Goal: Navigation & Orientation: Find specific page/section

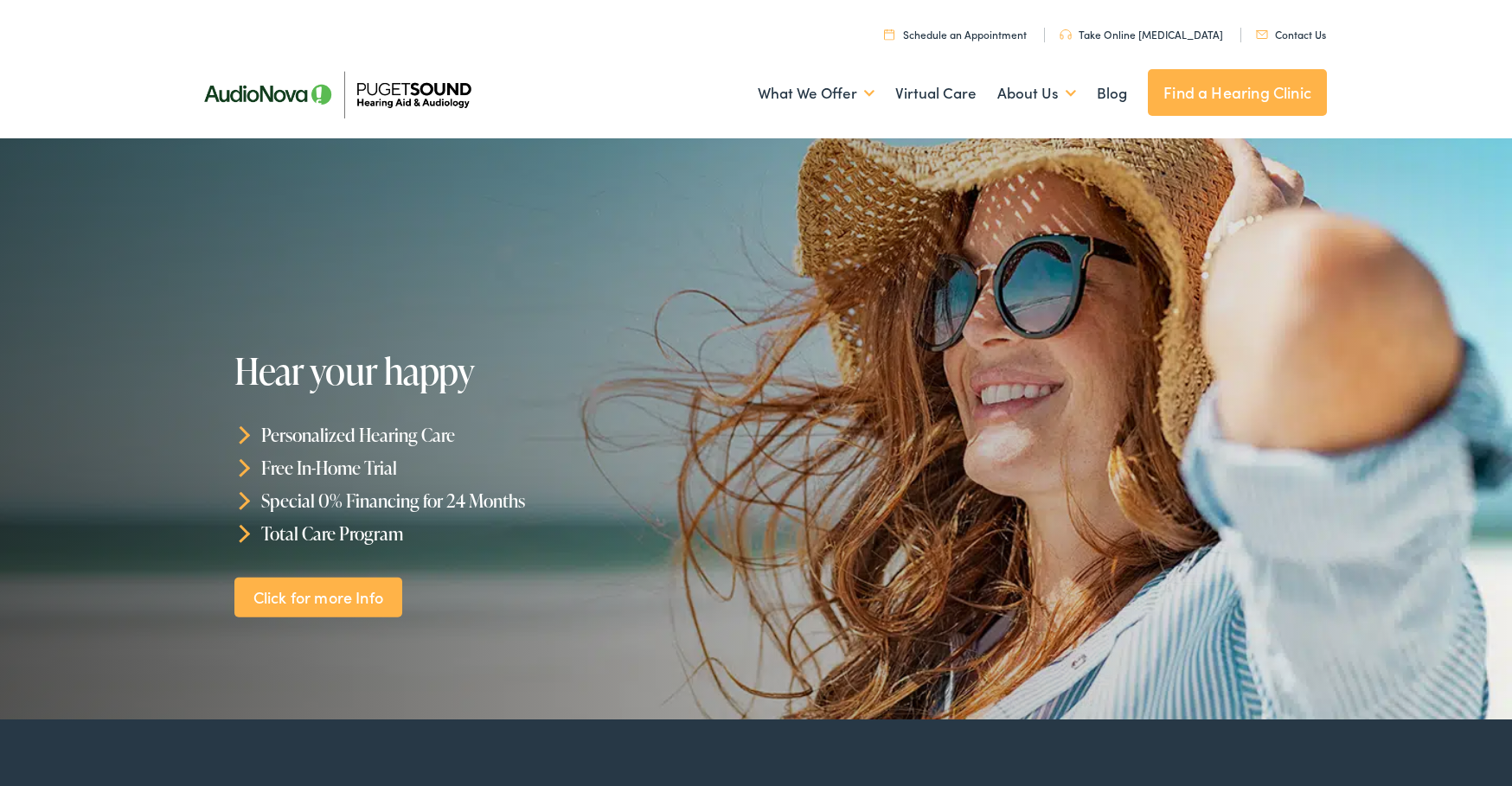
click at [1271, 85] on link "Find a Hearing Clinic" at bounding box center [1237, 93] width 179 height 47
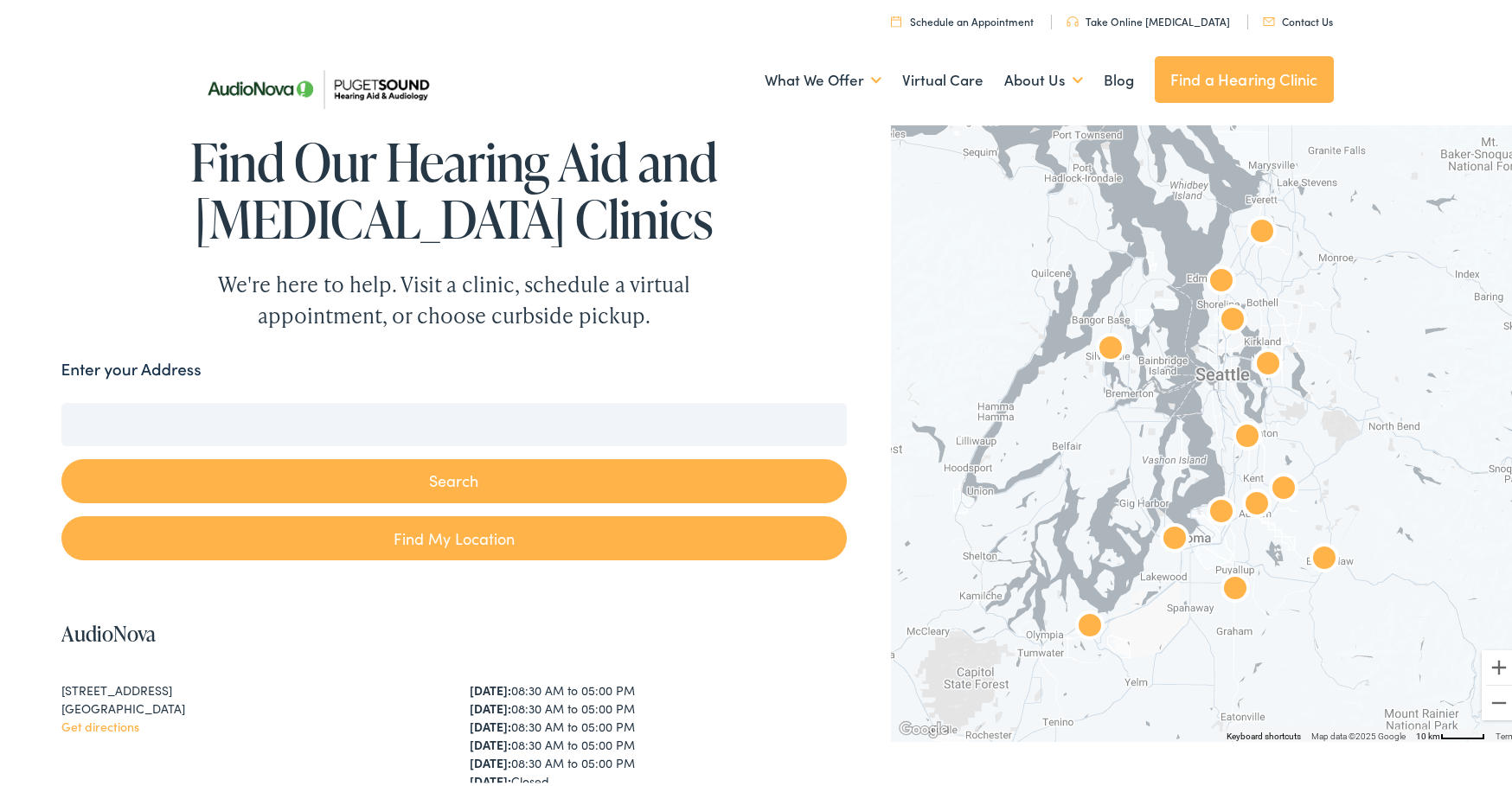
click at [1212, 274] on img "AudioNova" at bounding box center [1221, 279] width 55 height 55
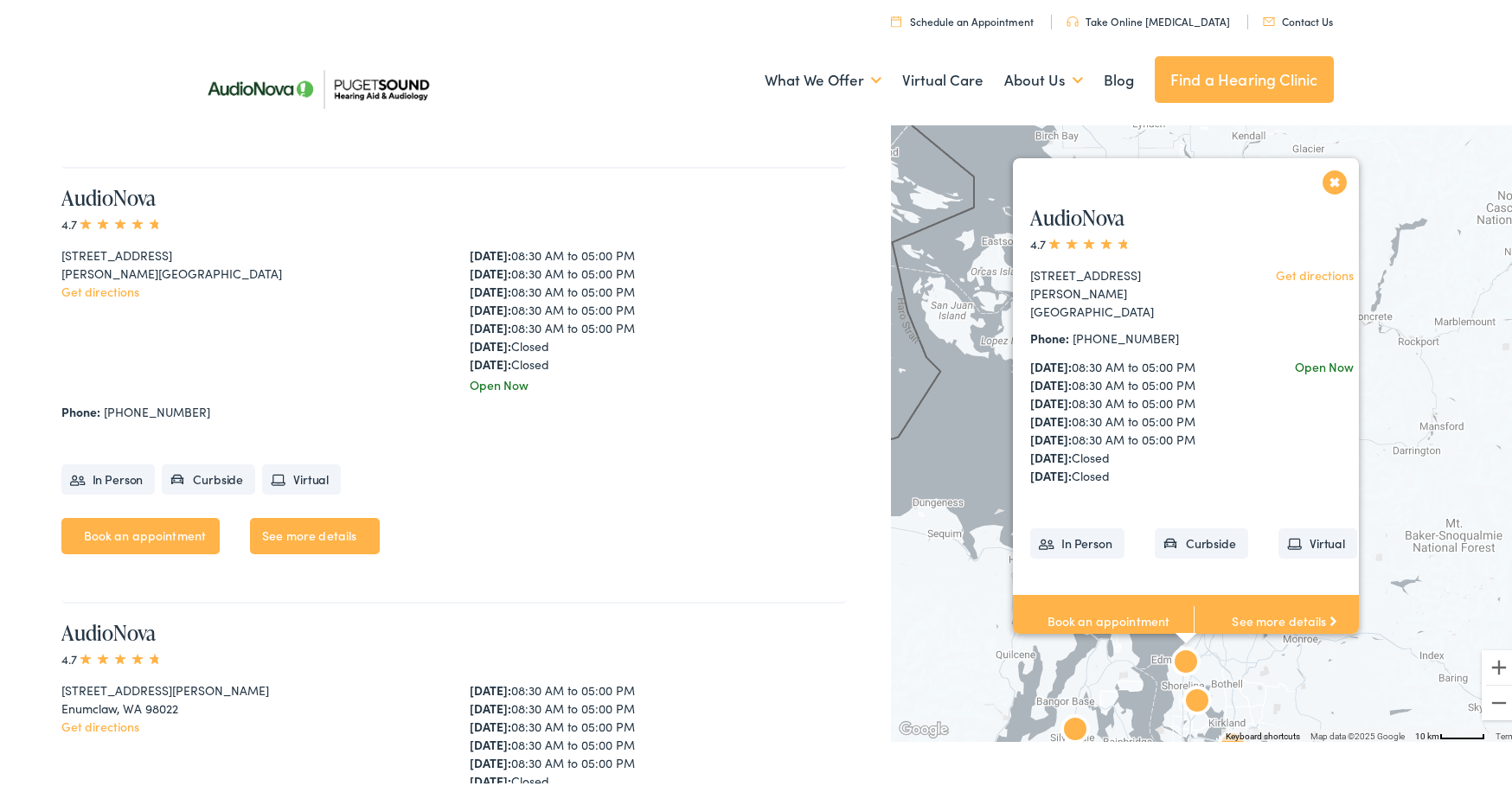
scroll to position [1313, 0]
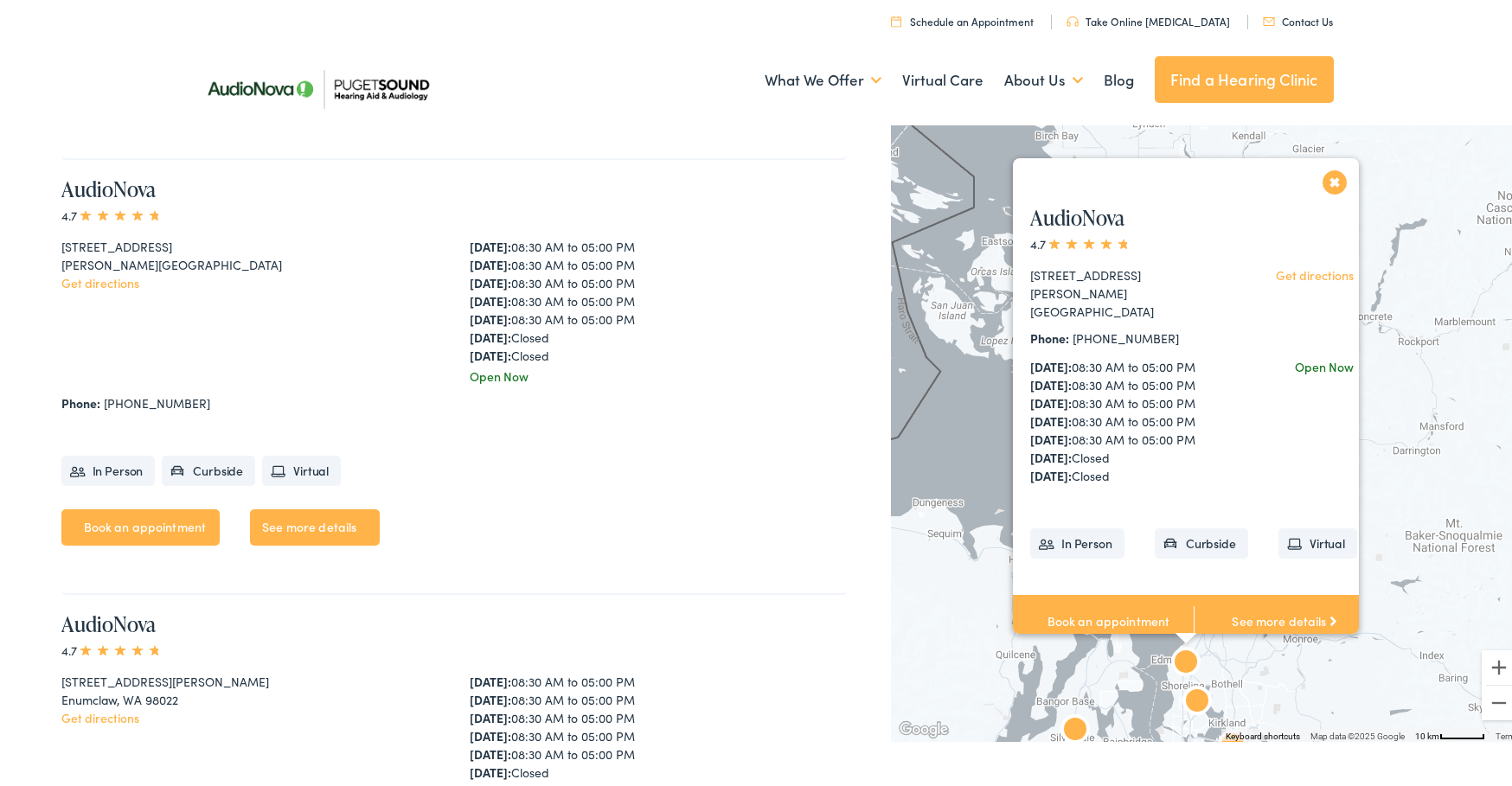
click at [1276, 606] on link "See more details" at bounding box center [1284, 618] width 181 height 53
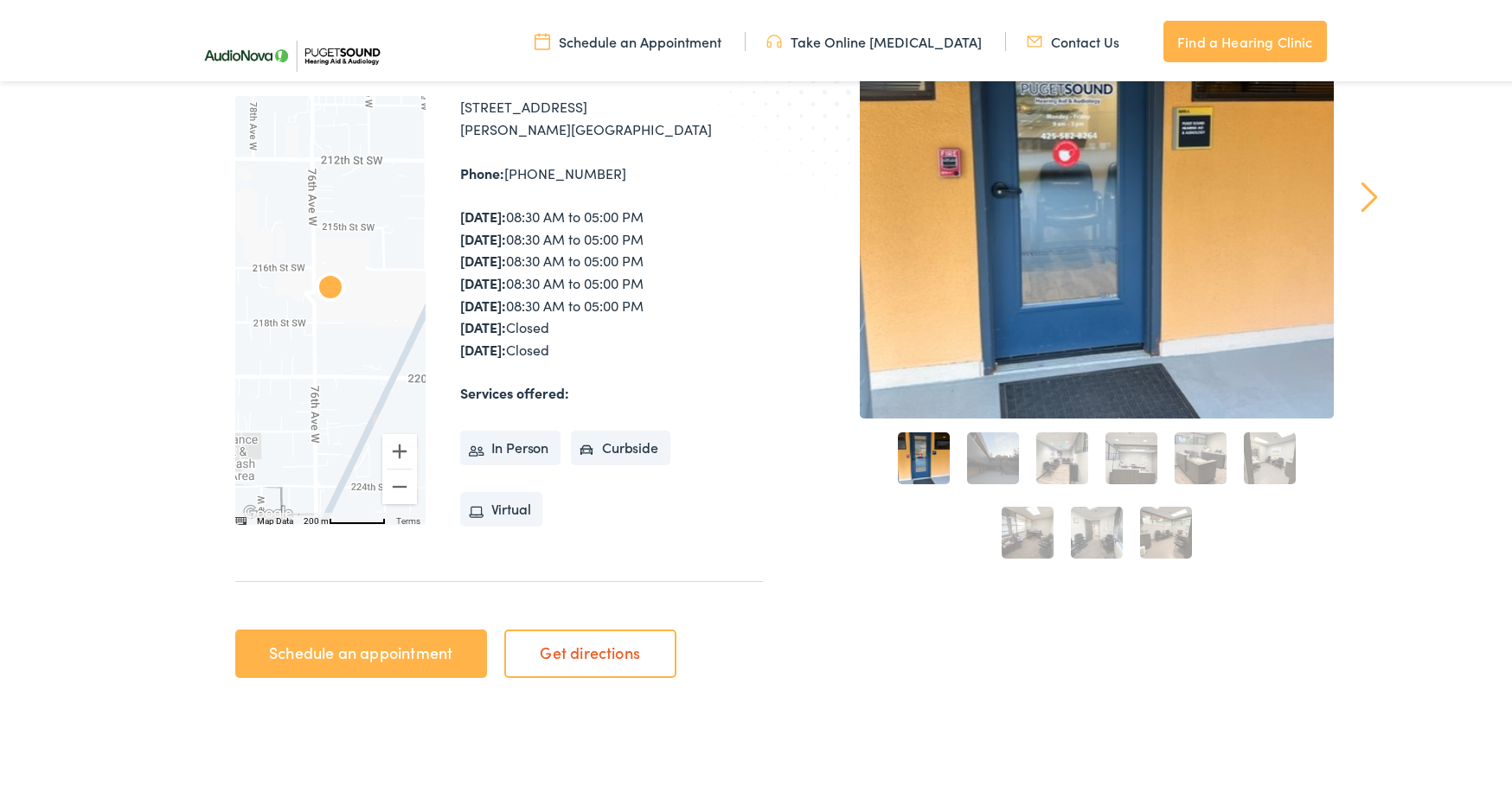
scroll to position [346, 0]
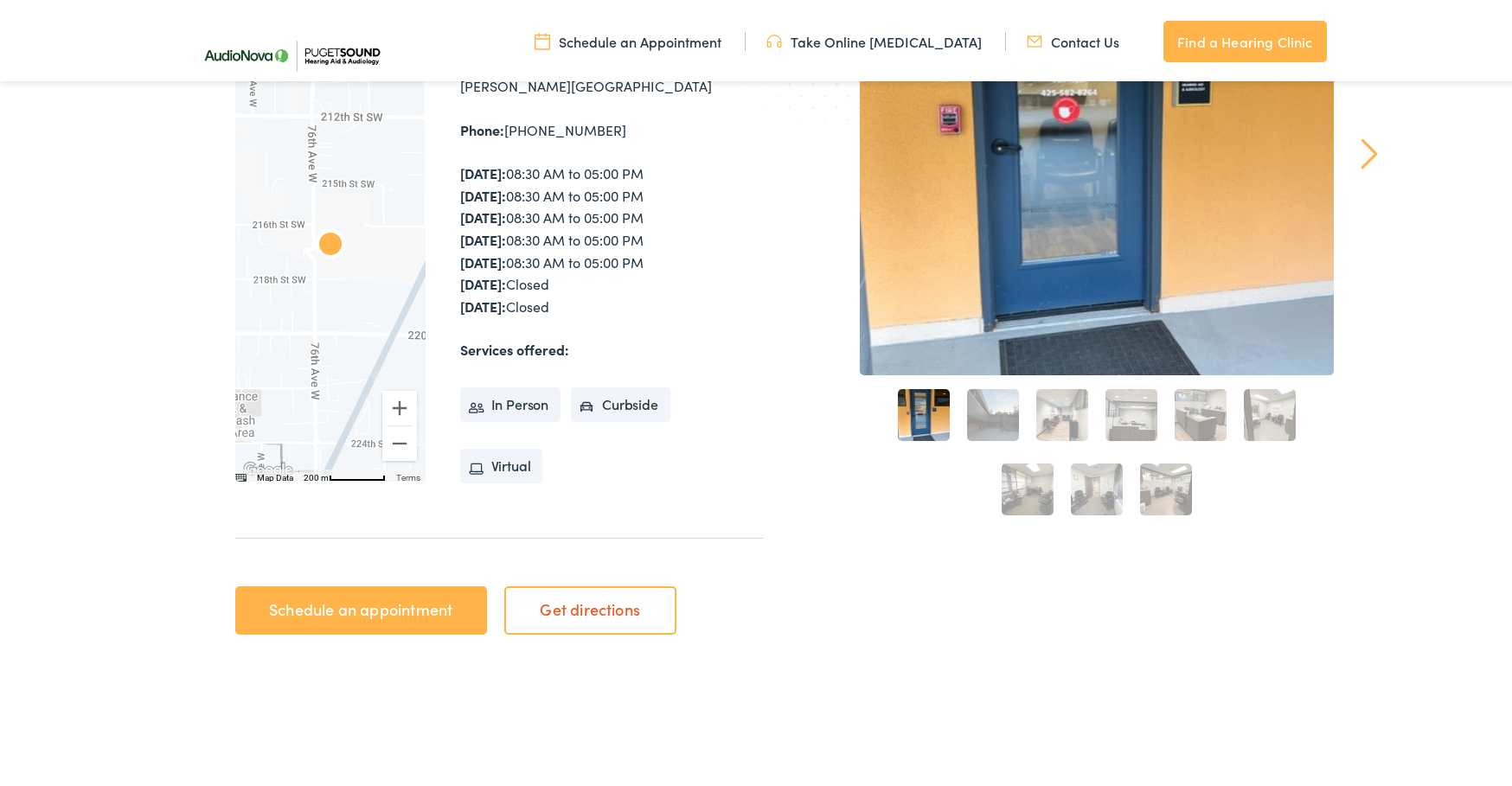
click at [982, 405] on link "2" at bounding box center [992, 411] width 51 height 51
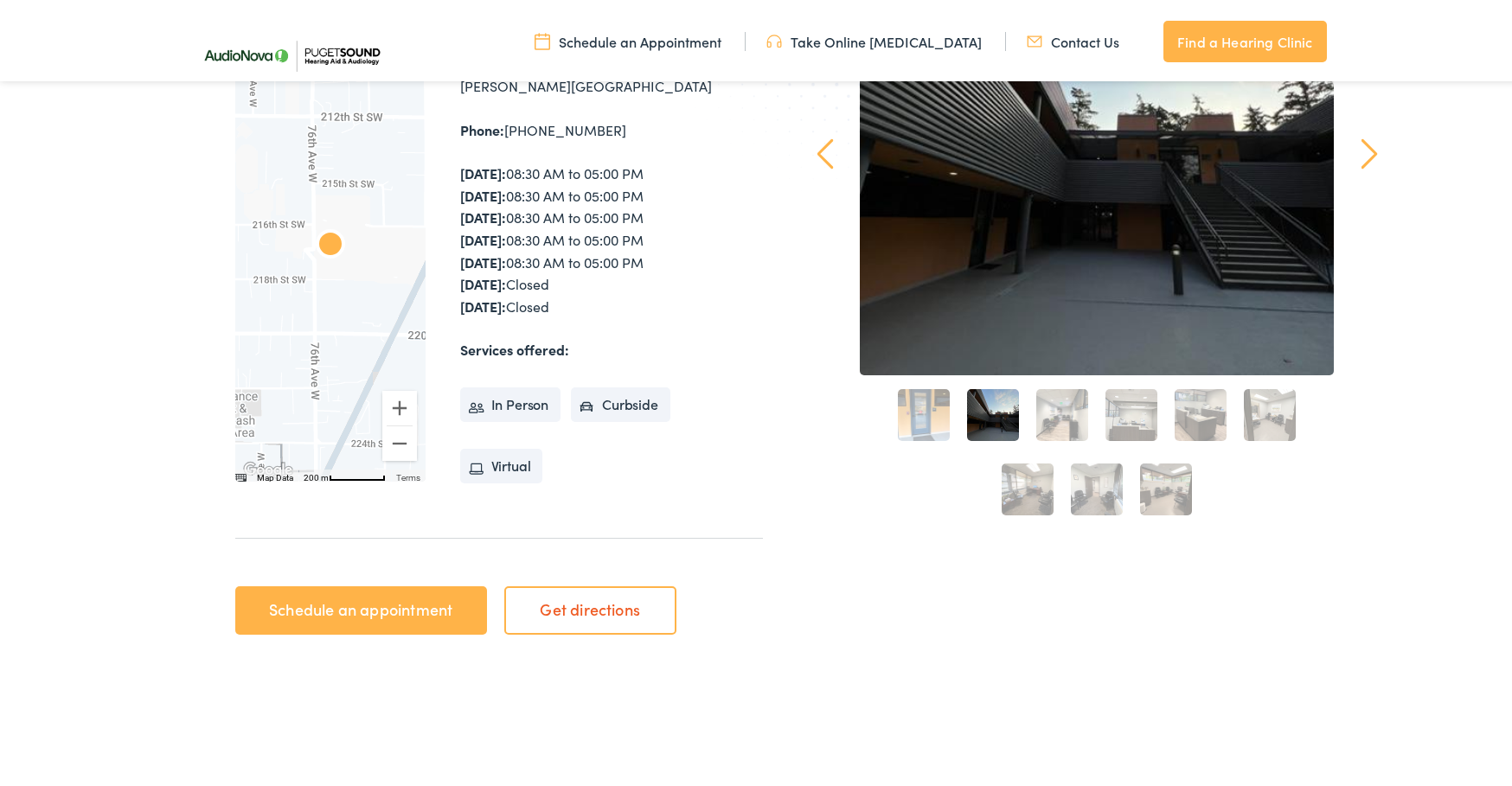
click at [1085, 415] on div "3" at bounding box center [1063, 412] width 69 height 69
click at [1066, 415] on link "3" at bounding box center [1062, 411] width 51 height 51
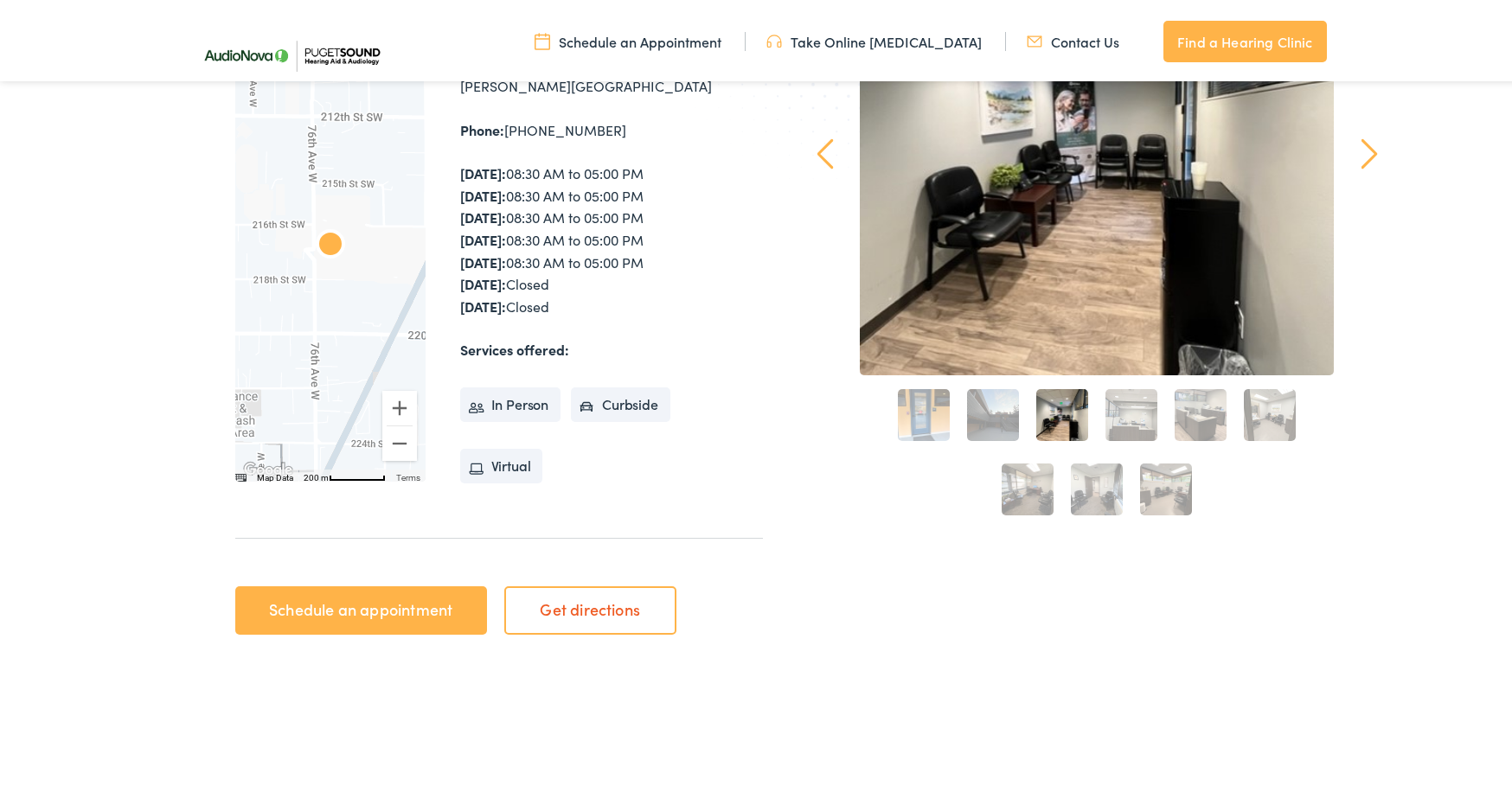
click at [1106, 414] on link "4" at bounding box center [1131, 411] width 51 height 51
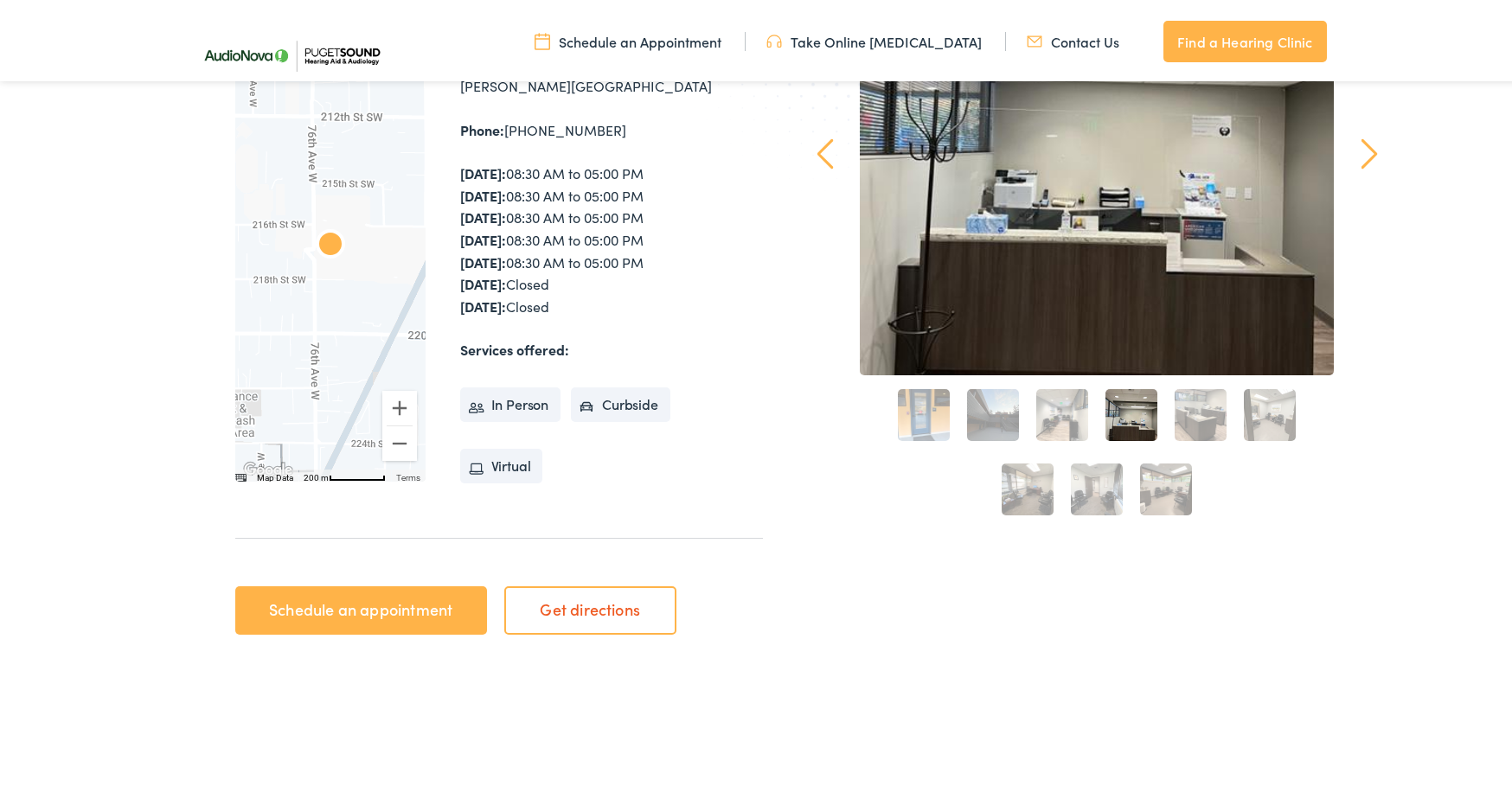
click at [1185, 403] on link "5" at bounding box center [1200, 411] width 51 height 51
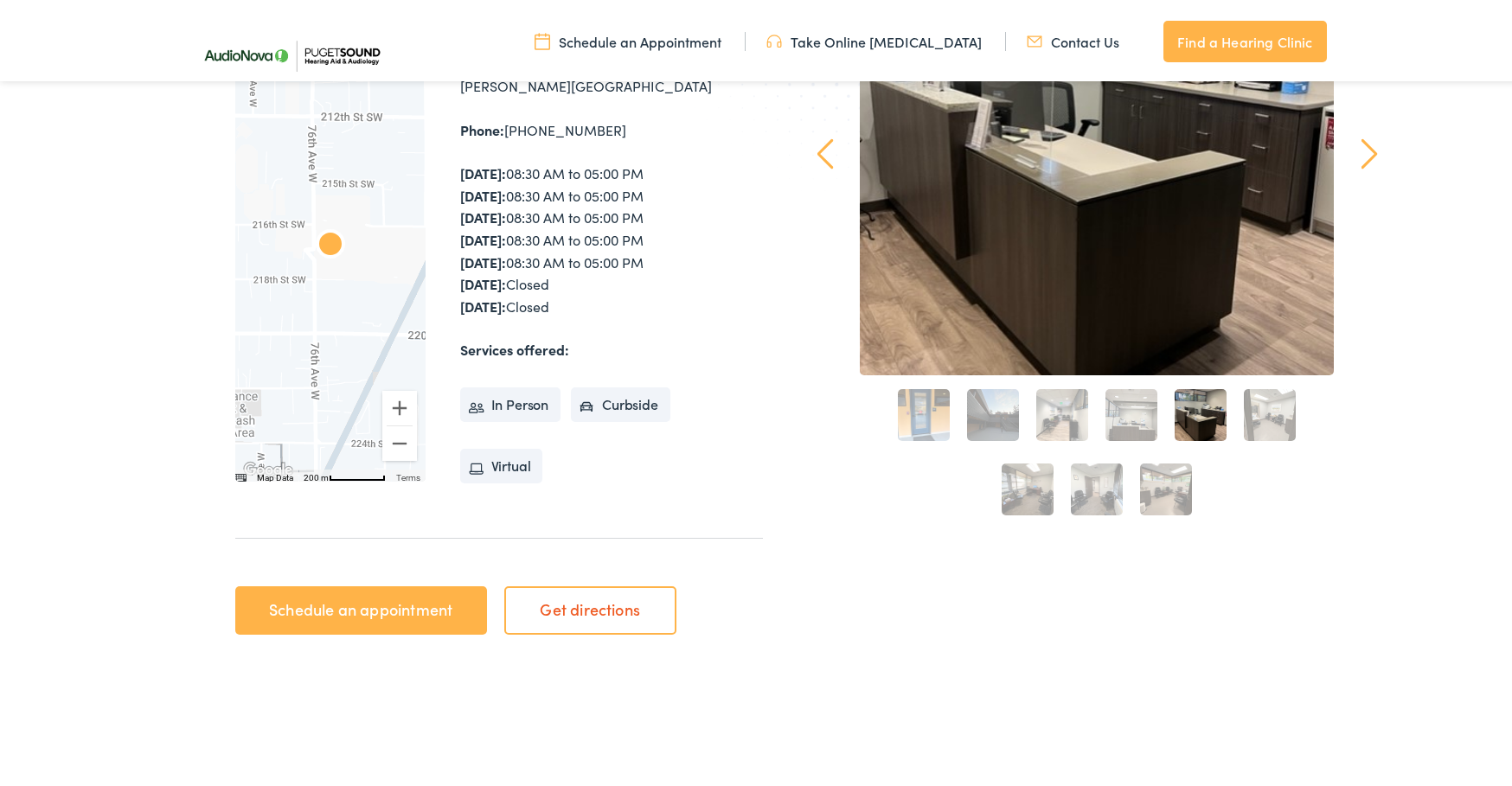
click at [1259, 415] on link "6" at bounding box center [1270, 411] width 51 height 51
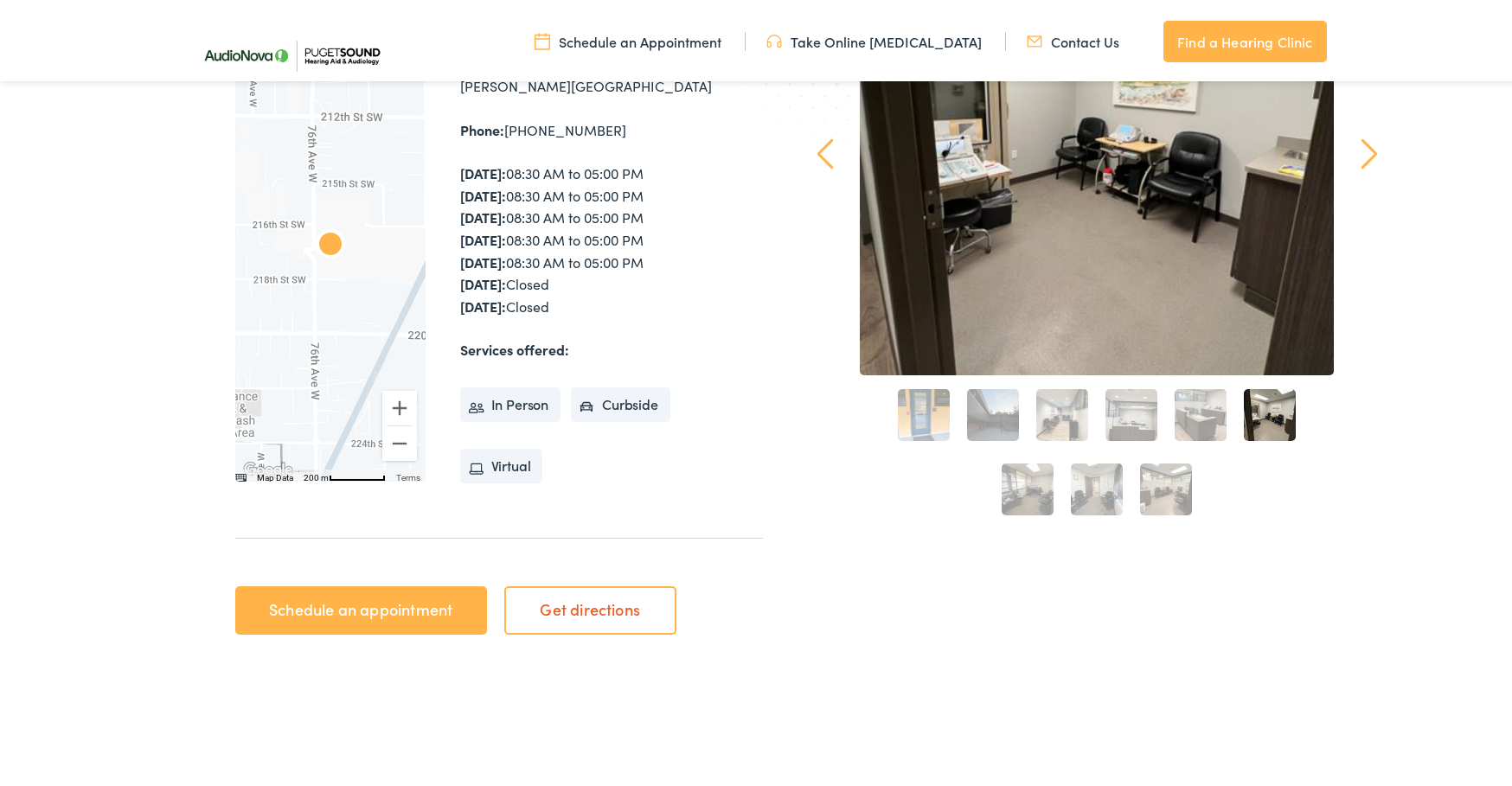
click at [1020, 486] on link "7" at bounding box center [1027, 485] width 51 height 51
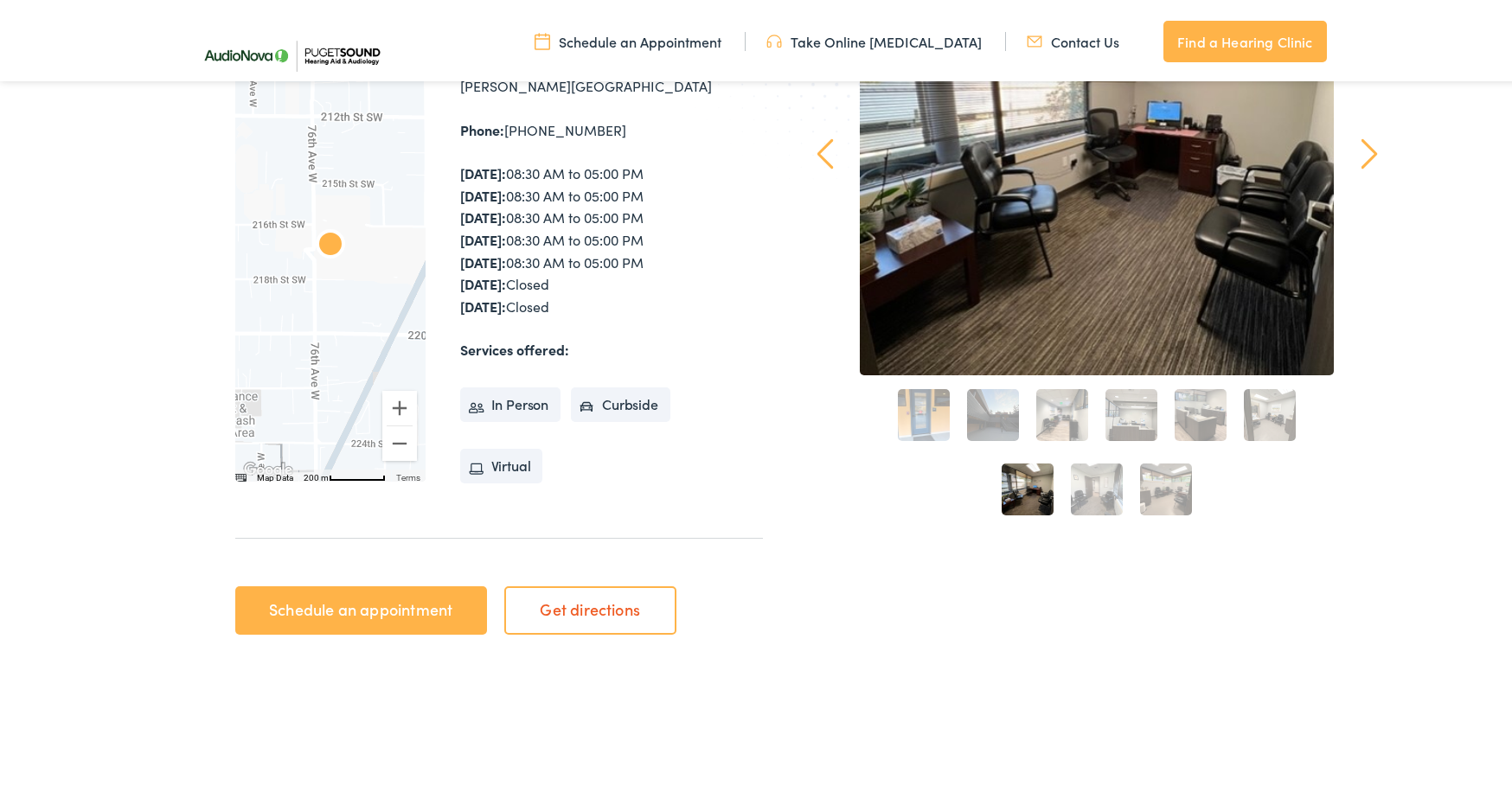
click at [1087, 485] on link "8" at bounding box center [1096, 485] width 51 height 51
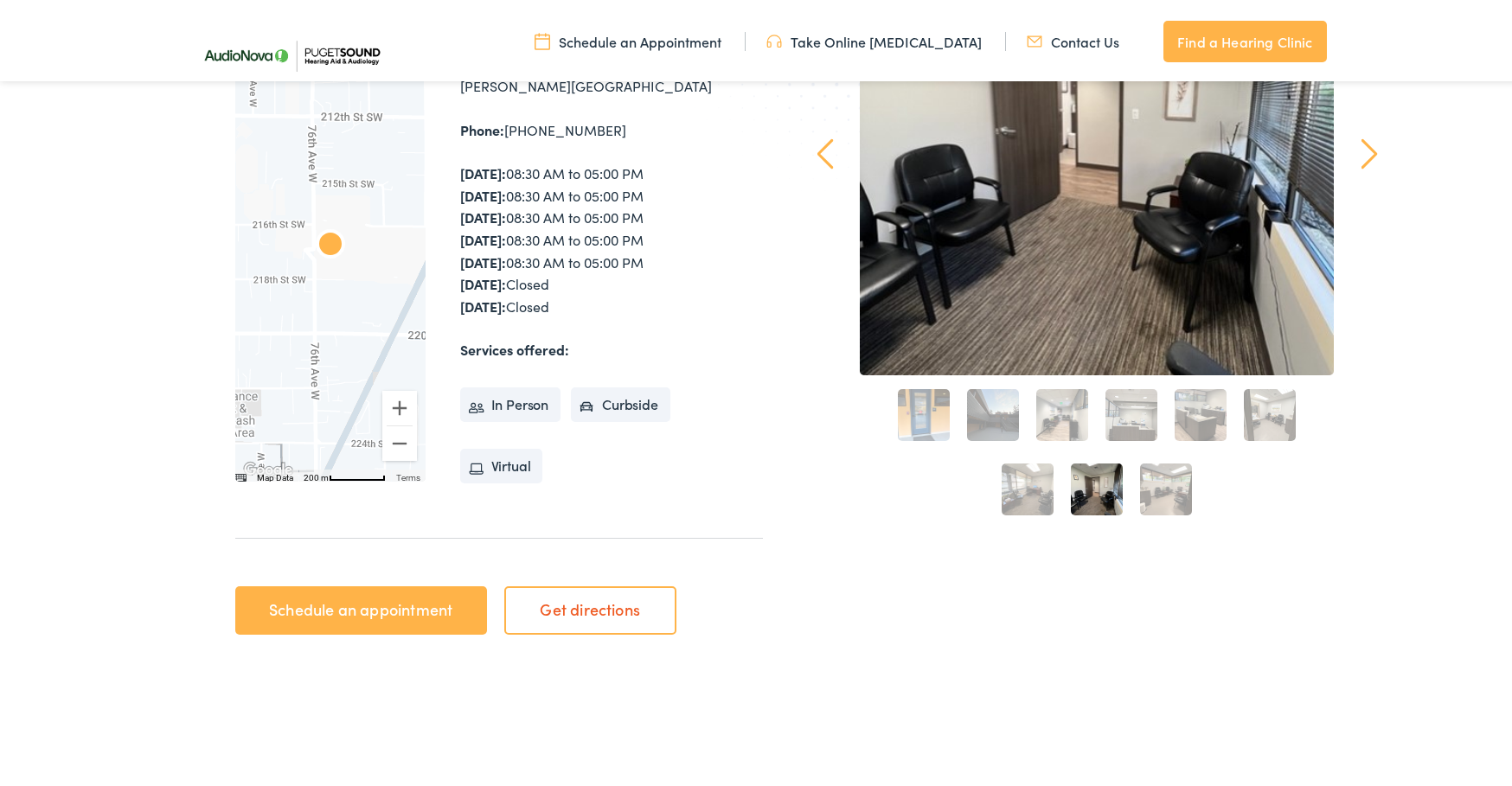
click at [1164, 483] on link "9" at bounding box center [1166, 485] width 51 height 51
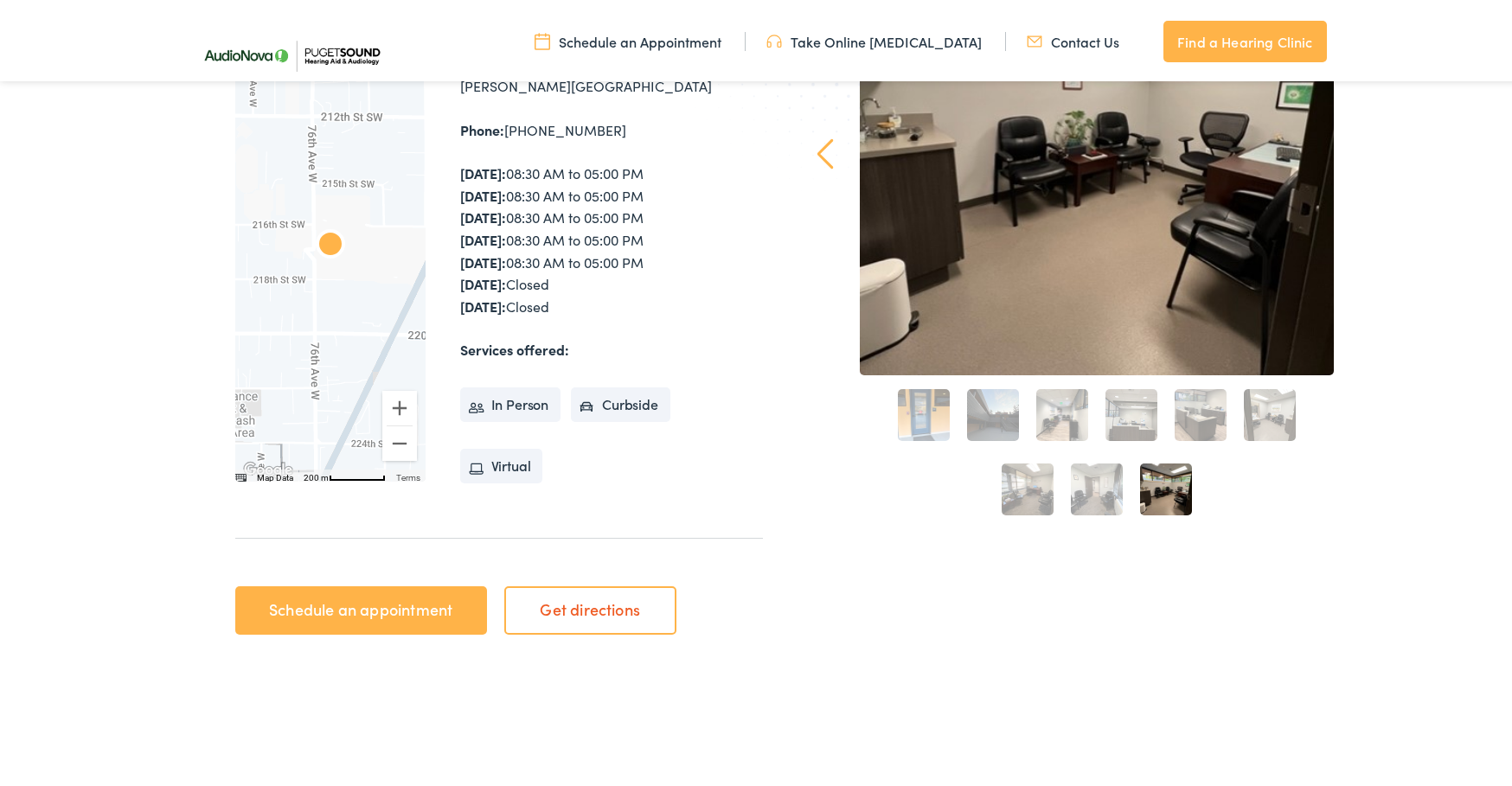
scroll to position [0, 0]
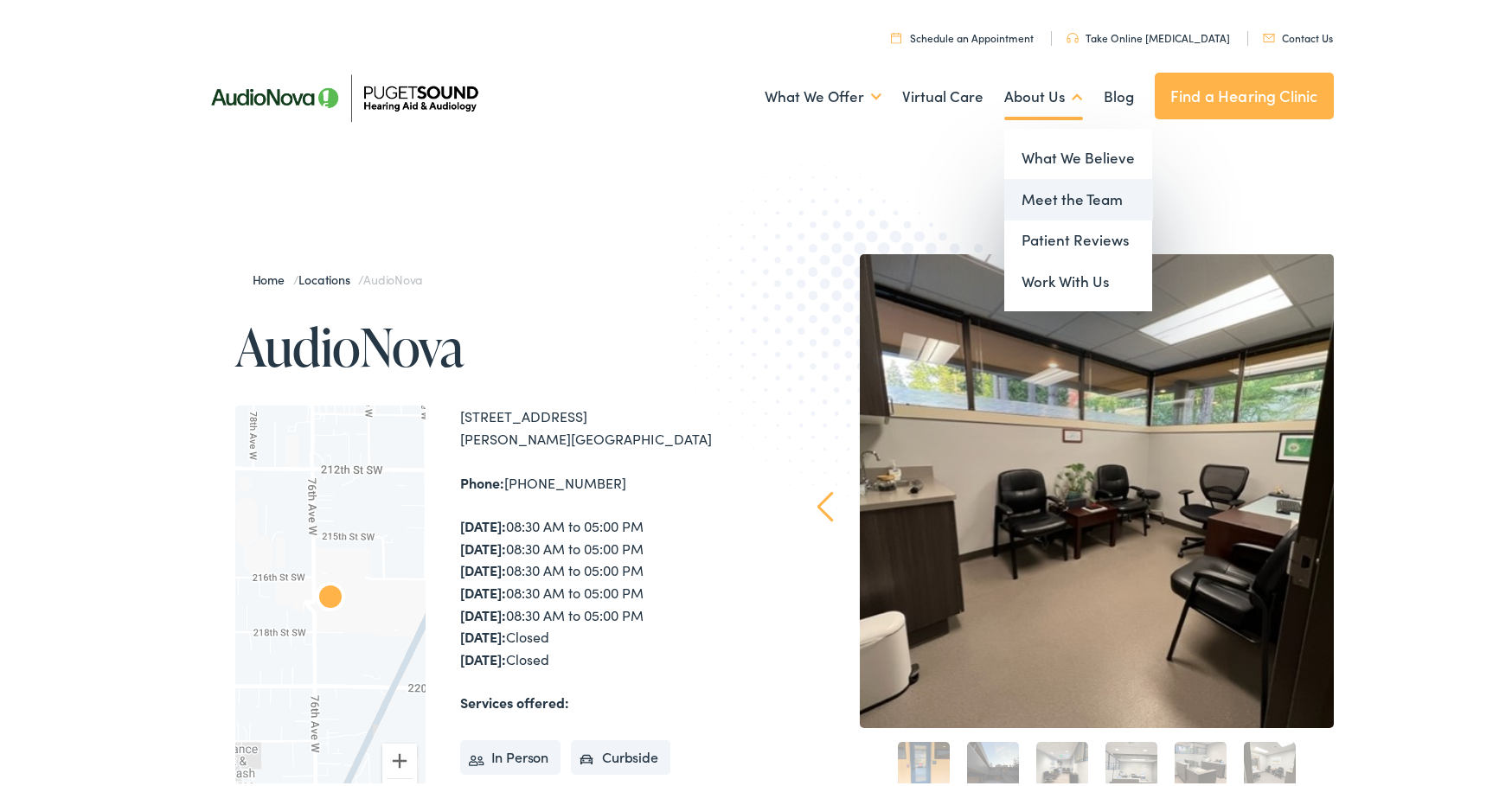
click at [1039, 189] on link "Meet the Team" at bounding box center [1079, 196] width 148 height 41
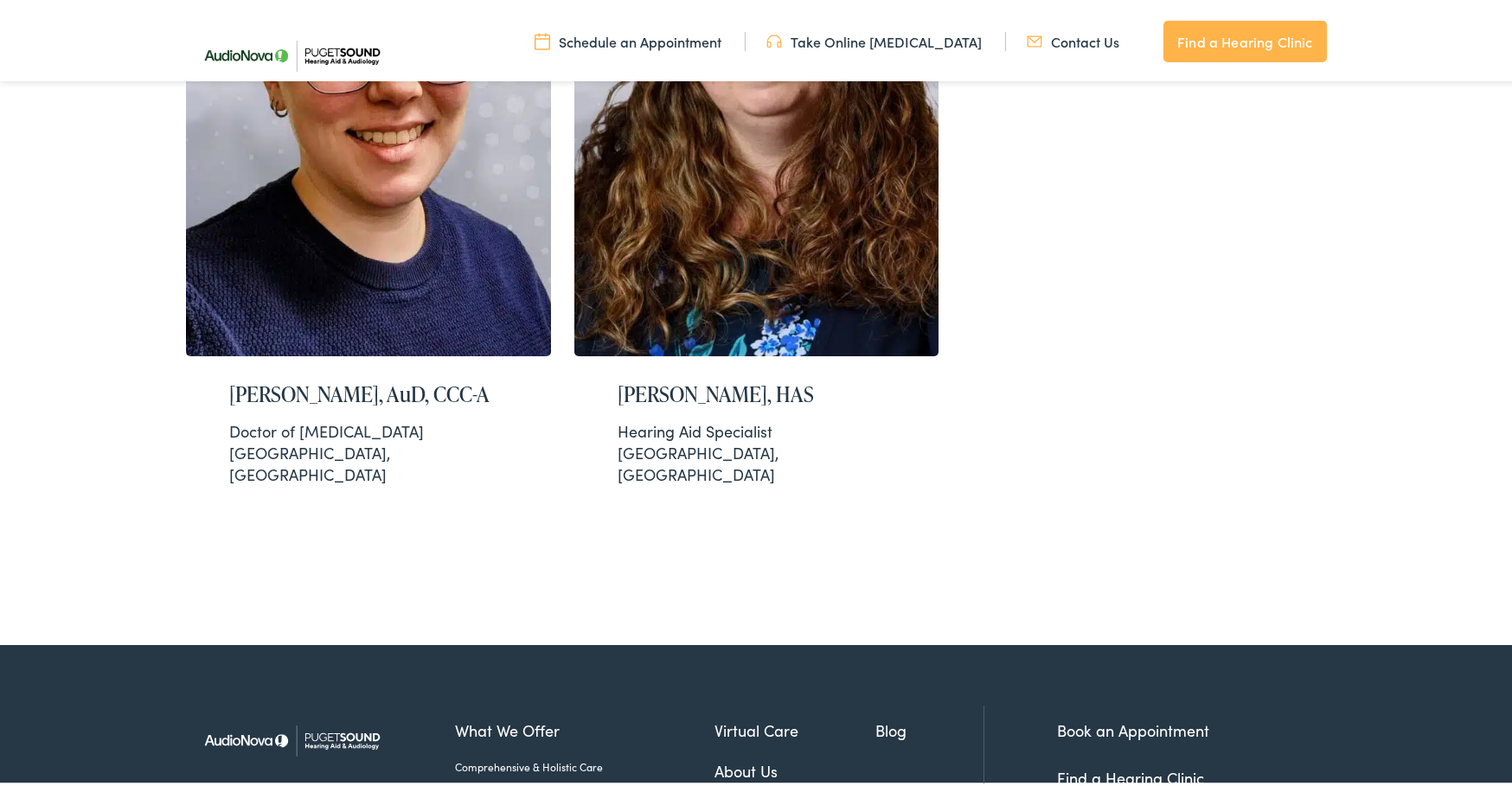
scroll to position [3732, 0]
